Goal: Information Seeking & Learning: Learn about a topic

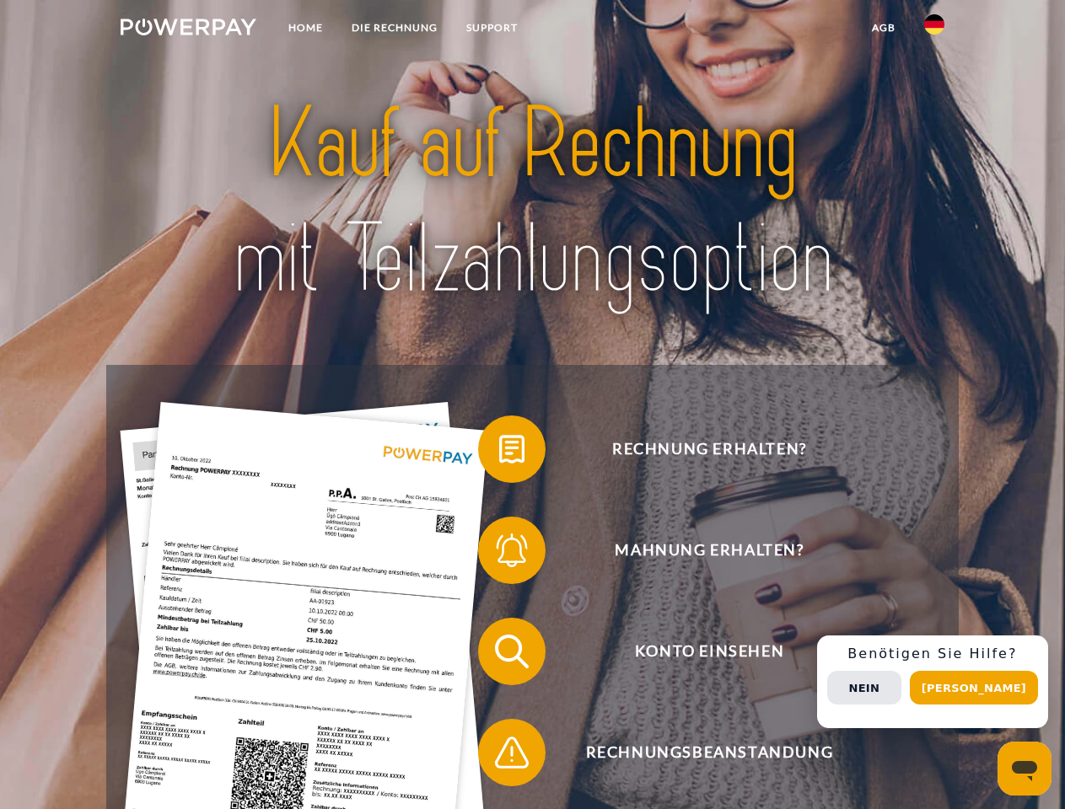
click at [188, 30] on img at bounding box center [189, 27] width 136 height 17
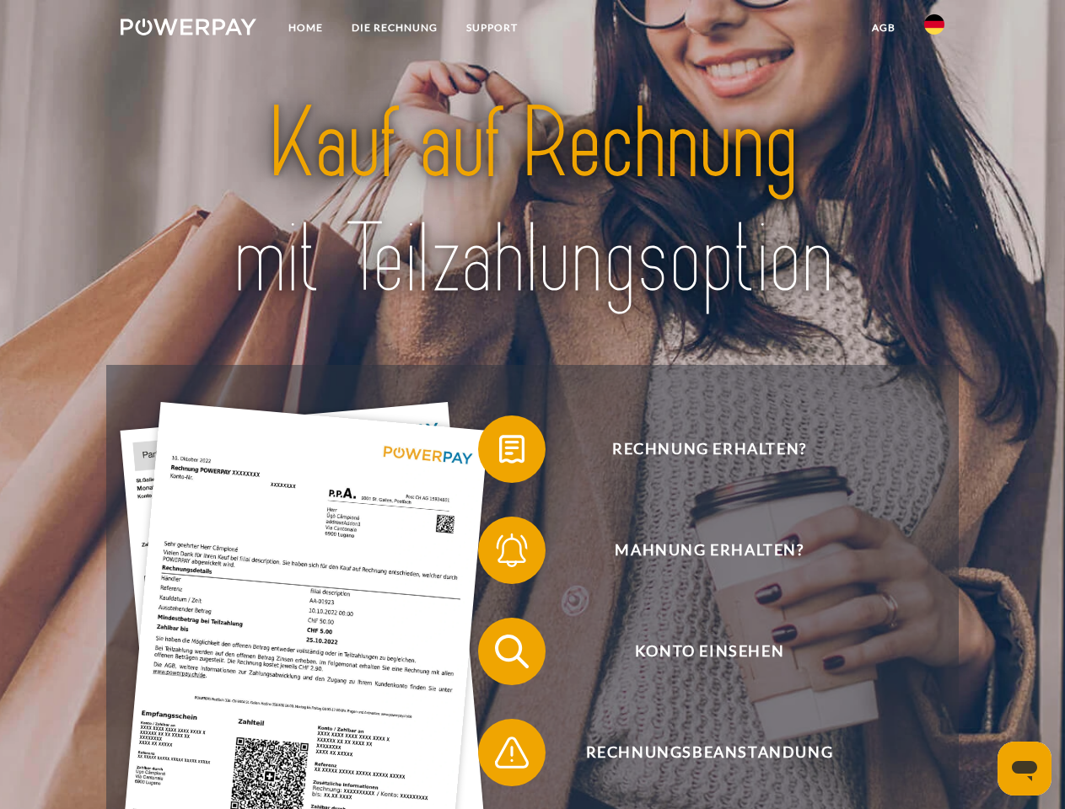
click at [934, 30] on img at bounding box center [934, 24] width 20 height 20
click at [883, 28] on link "agb" at bounding box center [883, 28] width 52 height 30
click at [499, 453] on span at bounding box center [486, 449] width 84 height 84
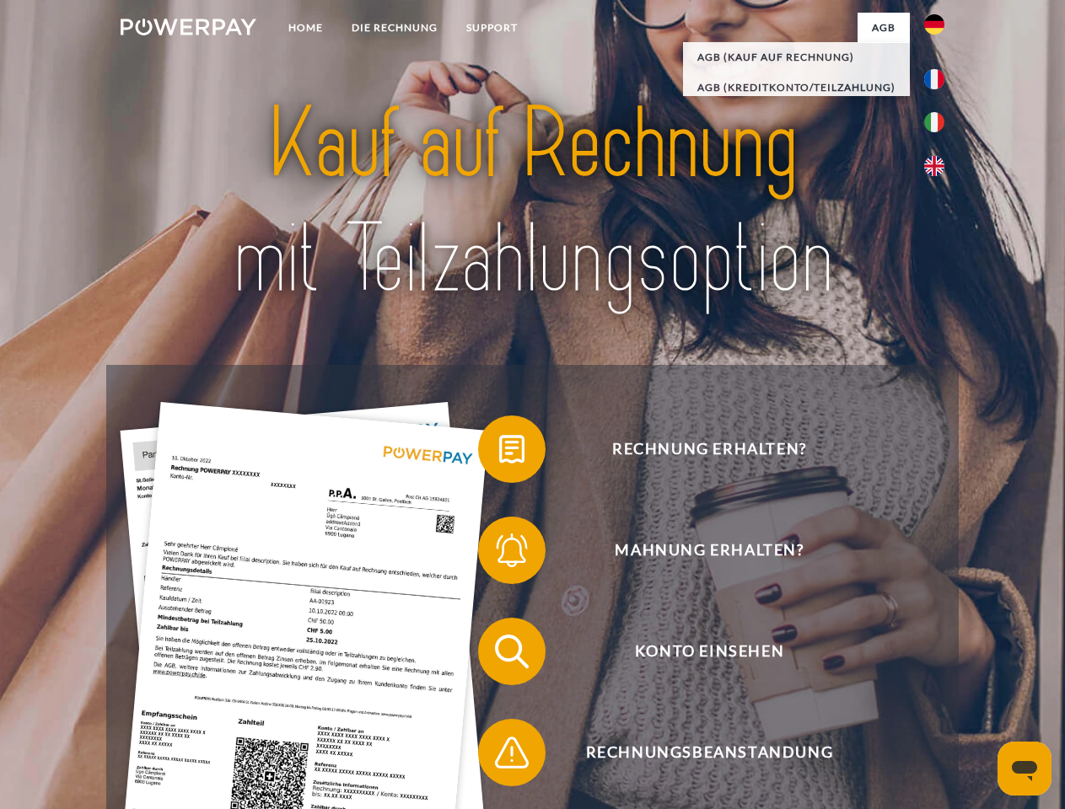
click at [499, 554] on span at bounding box center [486, 550] width 84 height 84
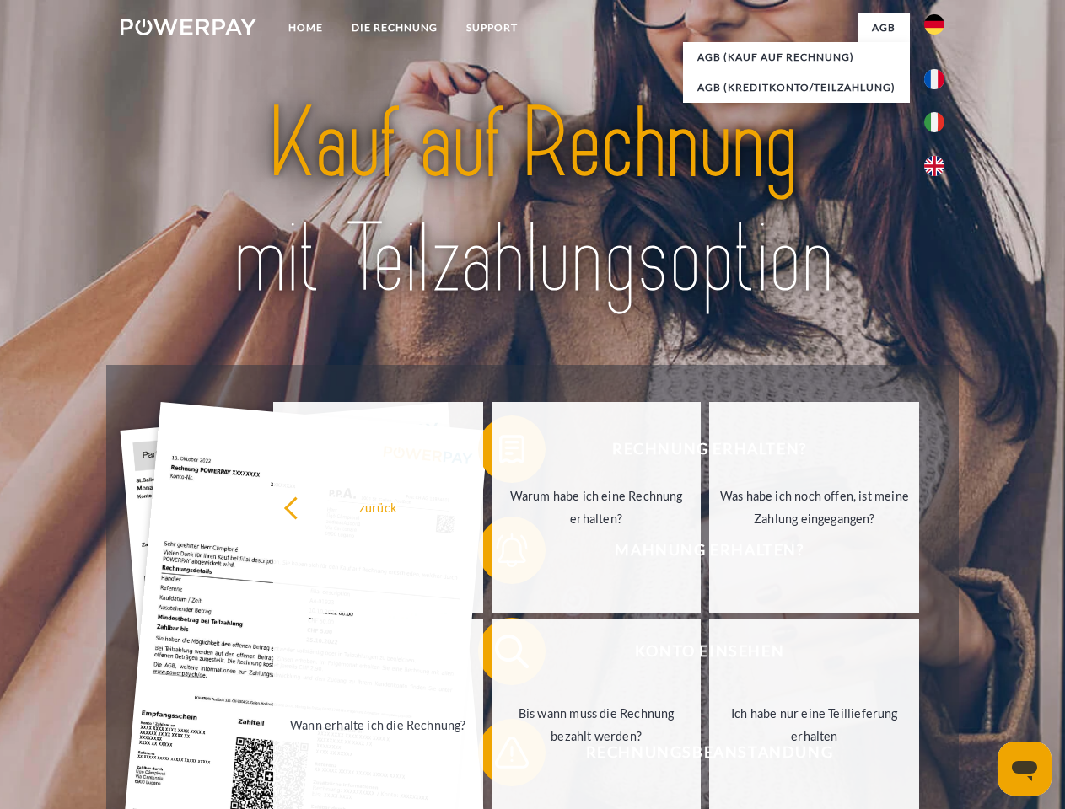
click at [499, 655] on link "Bis wann muss die Rechnung bezahlt werden?" at bounding box center [596, 725] width 210 height 211
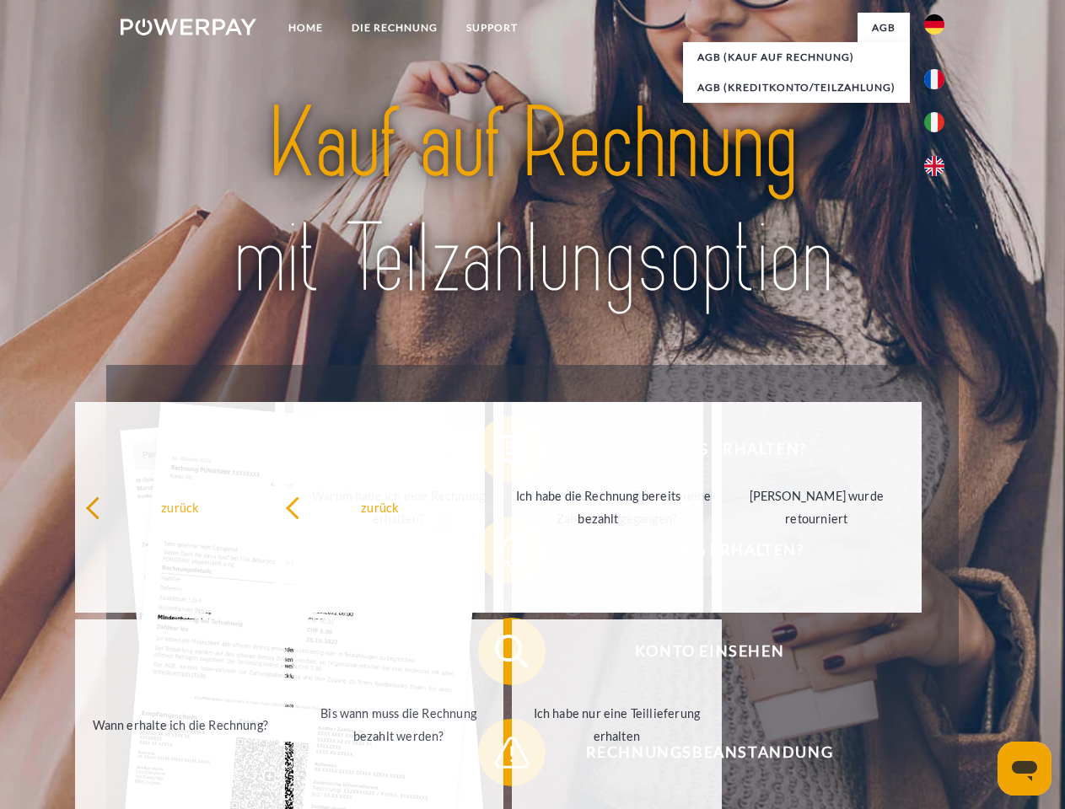
click at [499, 756] on span at bounding box center [486, 753] width 84 height 84
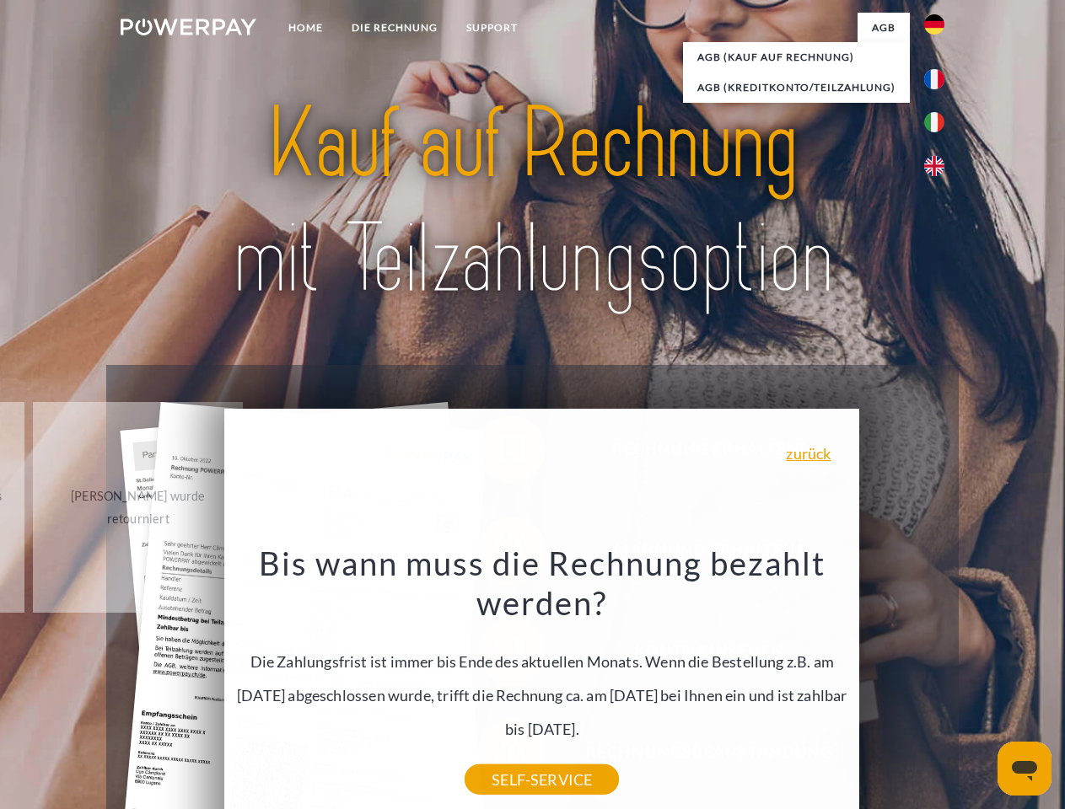
click at [938, 682] on div "Rechnung erhalten? Mahnung erhalten? Konto einsehen" at bounding box center [531, 702] width 851 height 674
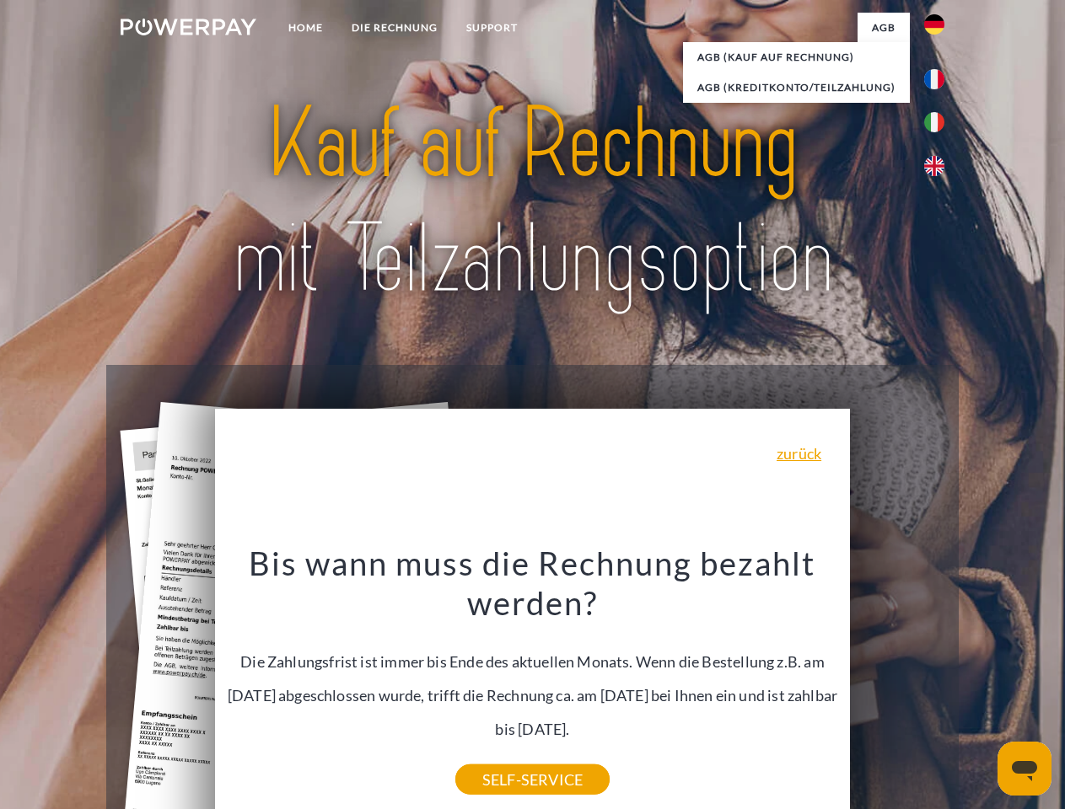
click at [897, 685] on span "Konto einsehen" at bounding box center [708, 651] width 413 height 67
click at [979, 688] on header "Home DIE RECHNUNG SUPPORT" at bounding box center [532, 582] width 1065 height 1164
